Goal: Task Accomplishment & Management: Manage account settings

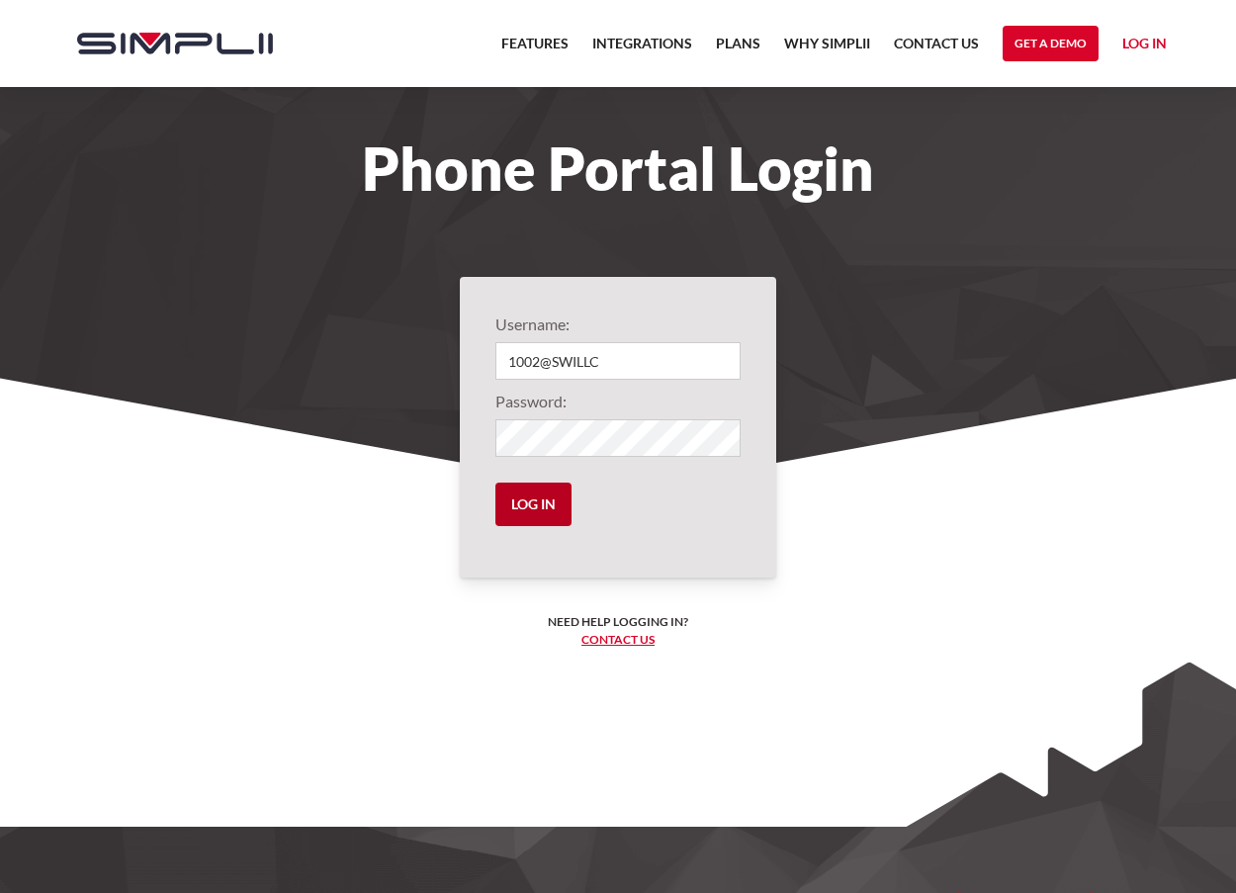
click at [525, 510] on input "Log in" at bounding box center [533, 503] width 76 height 43
click at [560, 354] on input "Login" at bounding box center [617, 361] width 245 height 38
type input "1002@SWILLC"
click at [534, 515] on input "Log in" at bounding box center [533, 503] width 76 height 43
click at [531, 508] on input "Log in" at bounding box center [533, 503] width 76 height 43
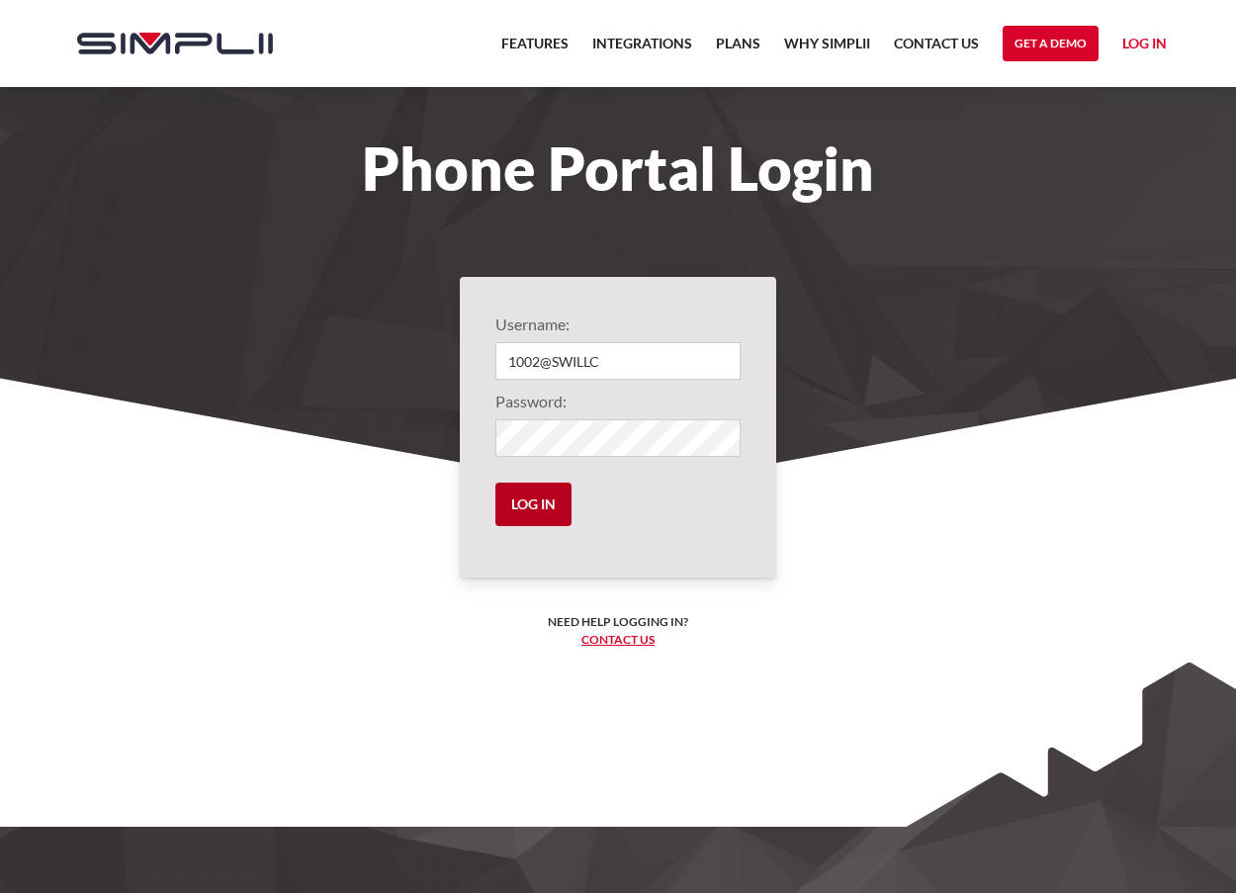
click at [538, 507] on input "Log in" at bounding box center [533, 503] width 76 height 43
click at [532, 509] on input "Log in" at bounding box center [533, 503] width 76 height 43
click at [533, 509] on input "Log in" at bounding box center [533, 503] width 76 height 43
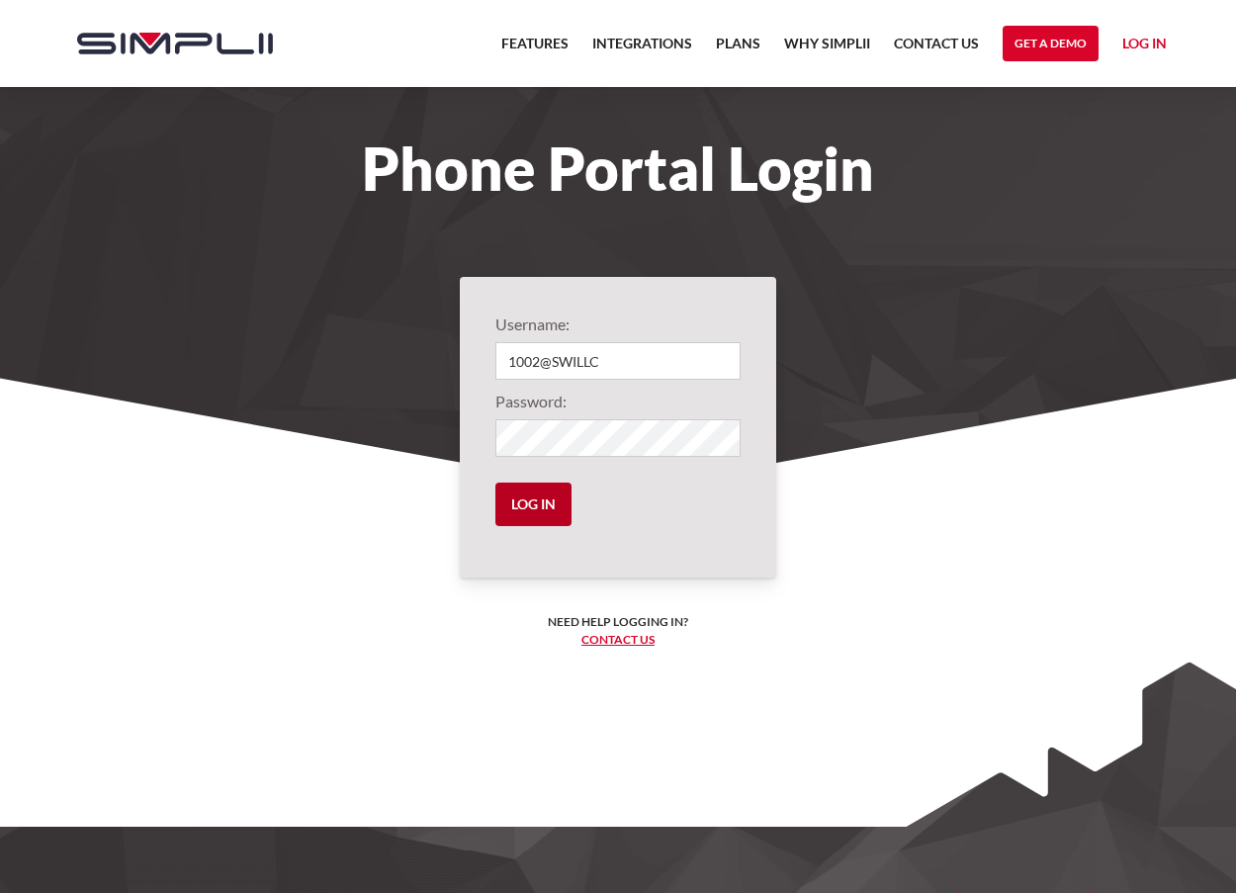
click at [533, 509] on input "Log in" at bounding box center [533, 503] width 76 height 43
click at [534, 509] on input "Log in" at bounding box center [533, 503] width 76 height 43
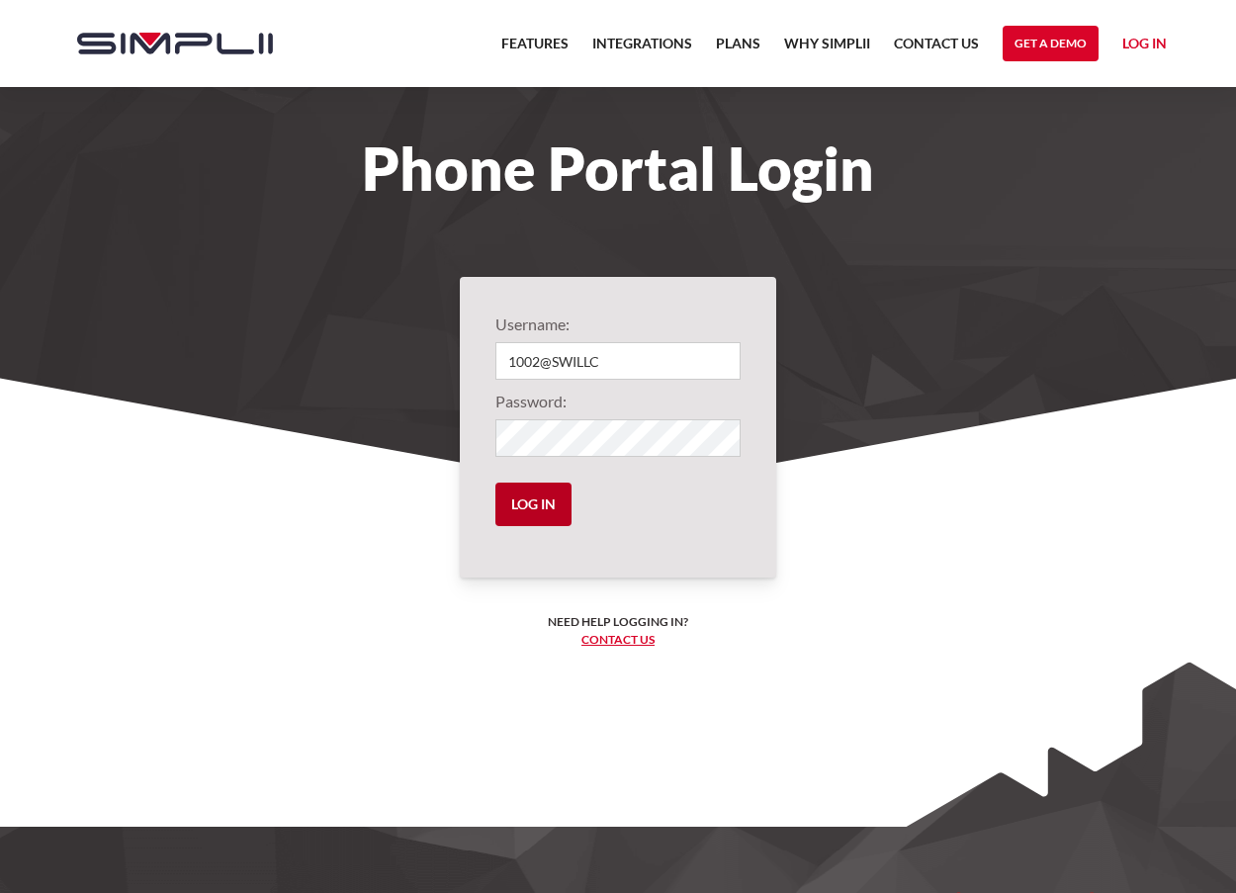
click at [534, 509] on input "Log in" at bounding box center [533, 503] width 76 height 43
click at [510, 511] on input "Log in" at bounding box center [533, 503] width 76 height 43
type input "1002@SWILLC"
click at [521, 515] on input "Log in" at bounding box center [533, 503] width 76 height 43
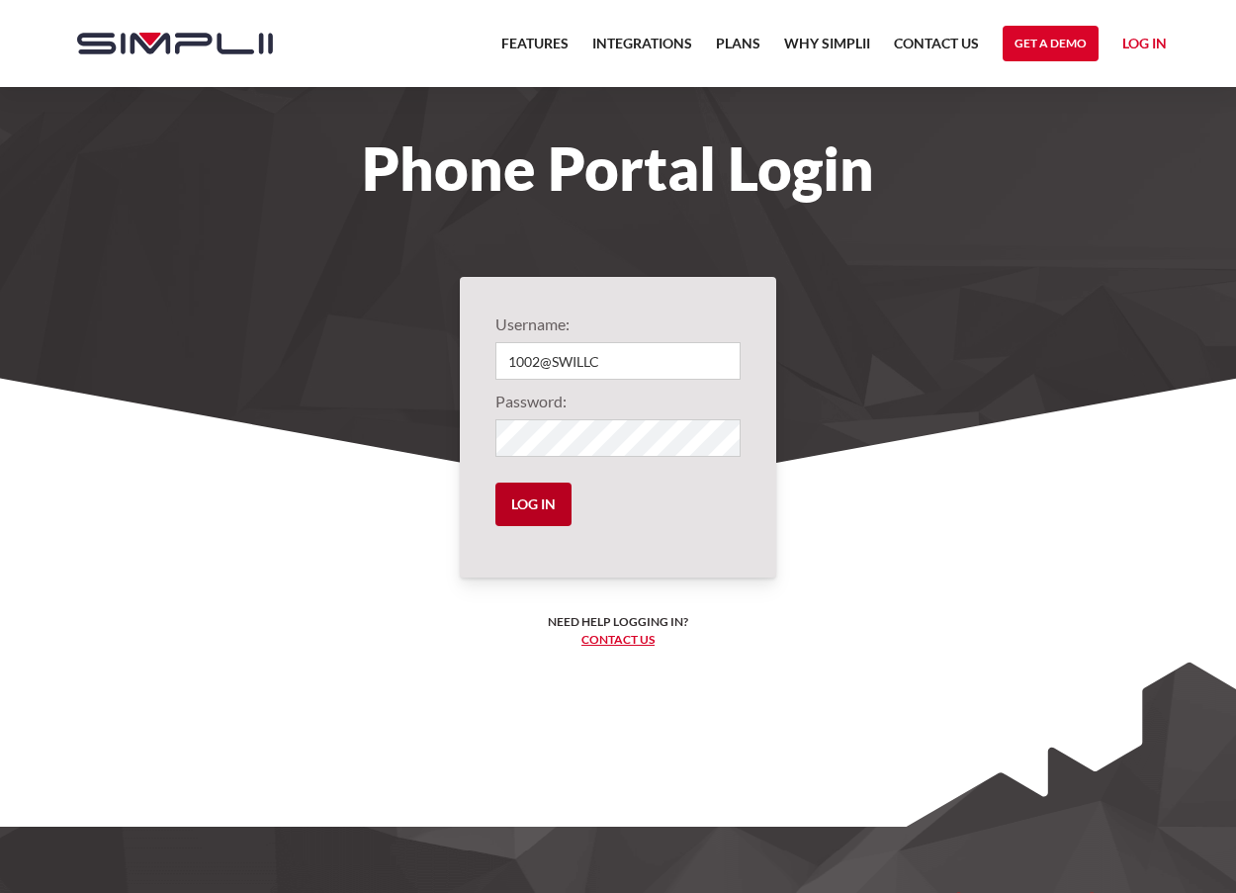
click at [550, 508] on input "Log in" at bounding box center [533, 503] width 76 height 43
click at [543, 508] on input "Log in" at bounding box center [533, 503] width 76 height 43
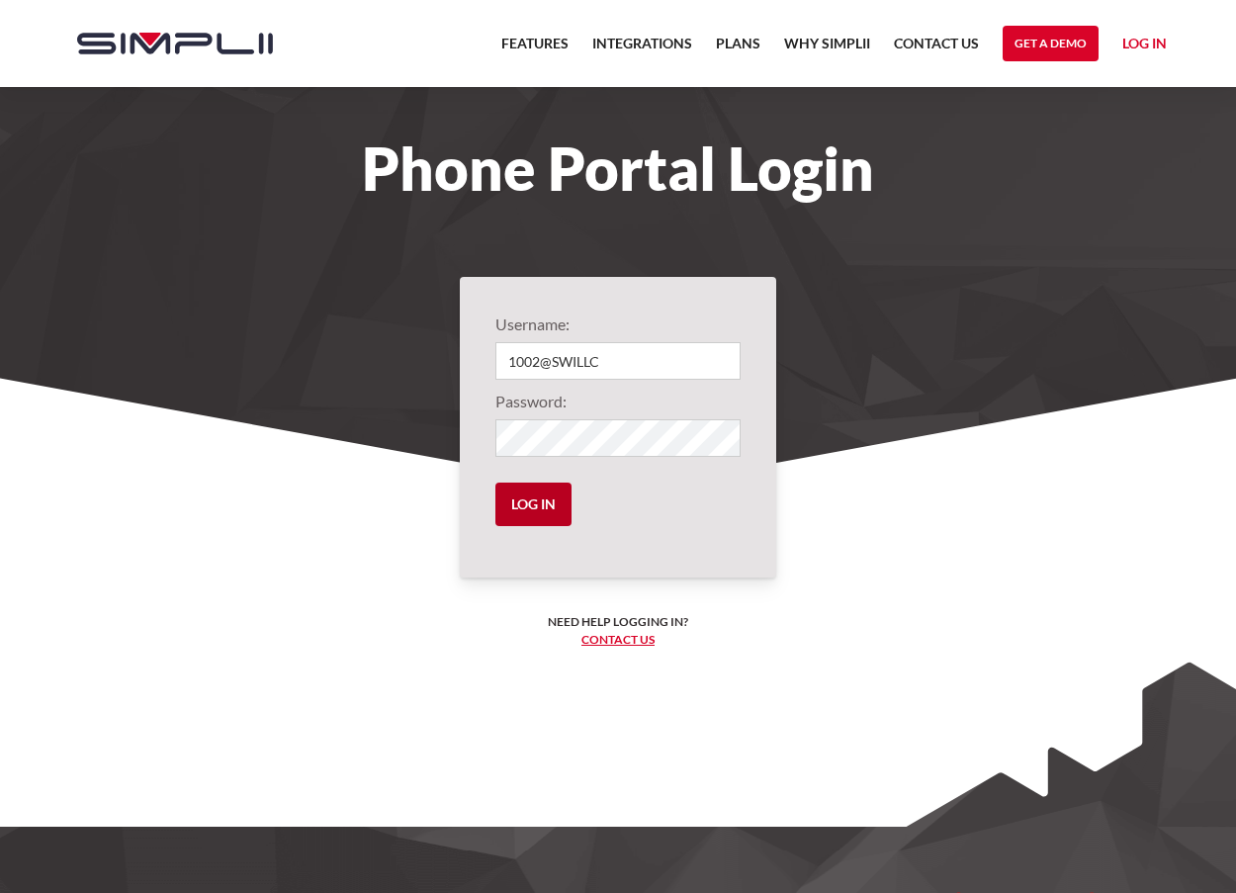
click at [543, 508] on input "Log in" at bounding box center [533, 503] width 76 height 43
